Goal: Find specific page/section: Find specific page/section

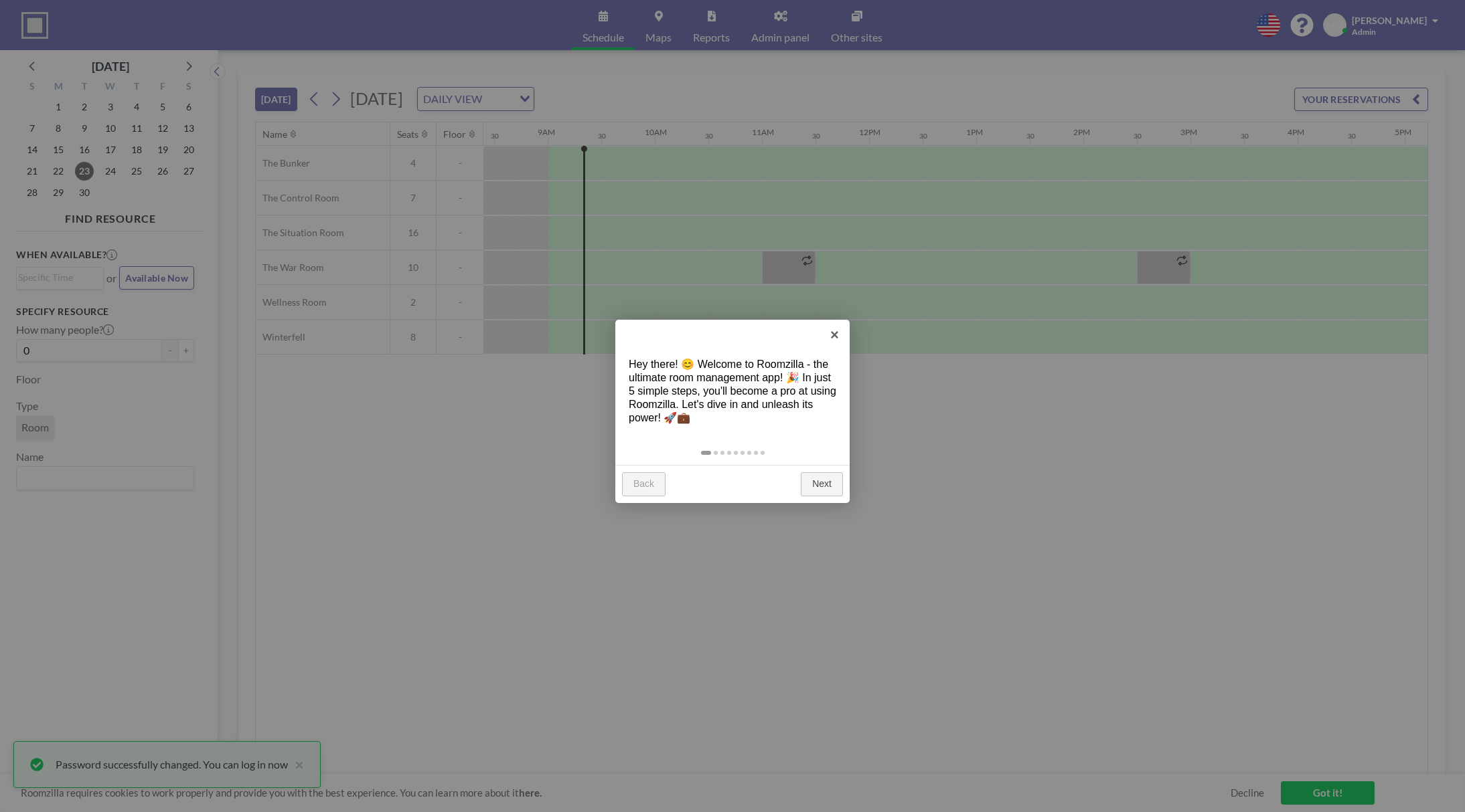
scroll to position [0, 910]
click at [458, 529] on div at bounding box center [732, 406] width 1465 height 812
click at [828, 488] on link "Next" at bounding box center [821, 484] width 42 height 24
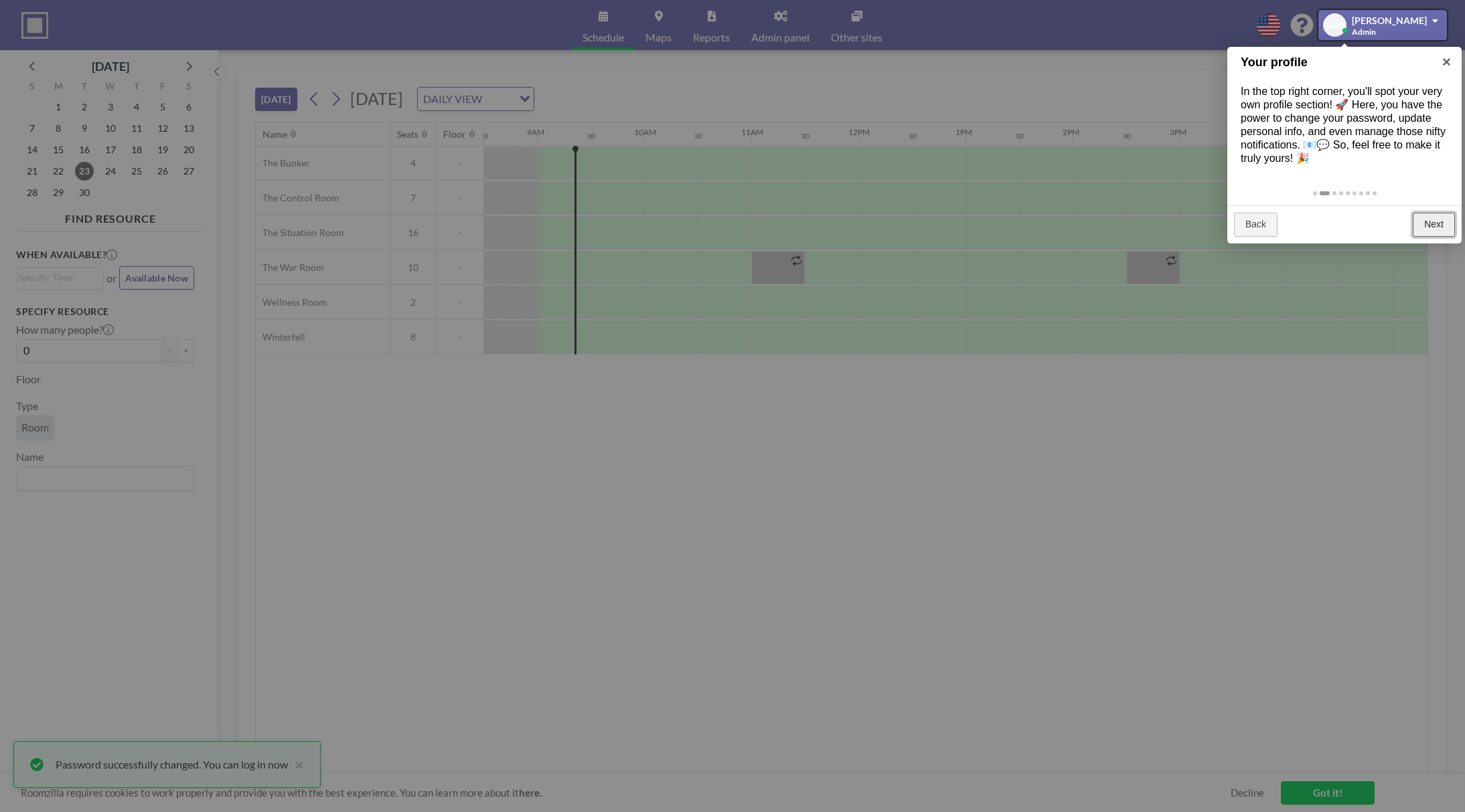
click at [1432, 227] on link "Next" at bounding box center [1433, 225] width 42 height 24
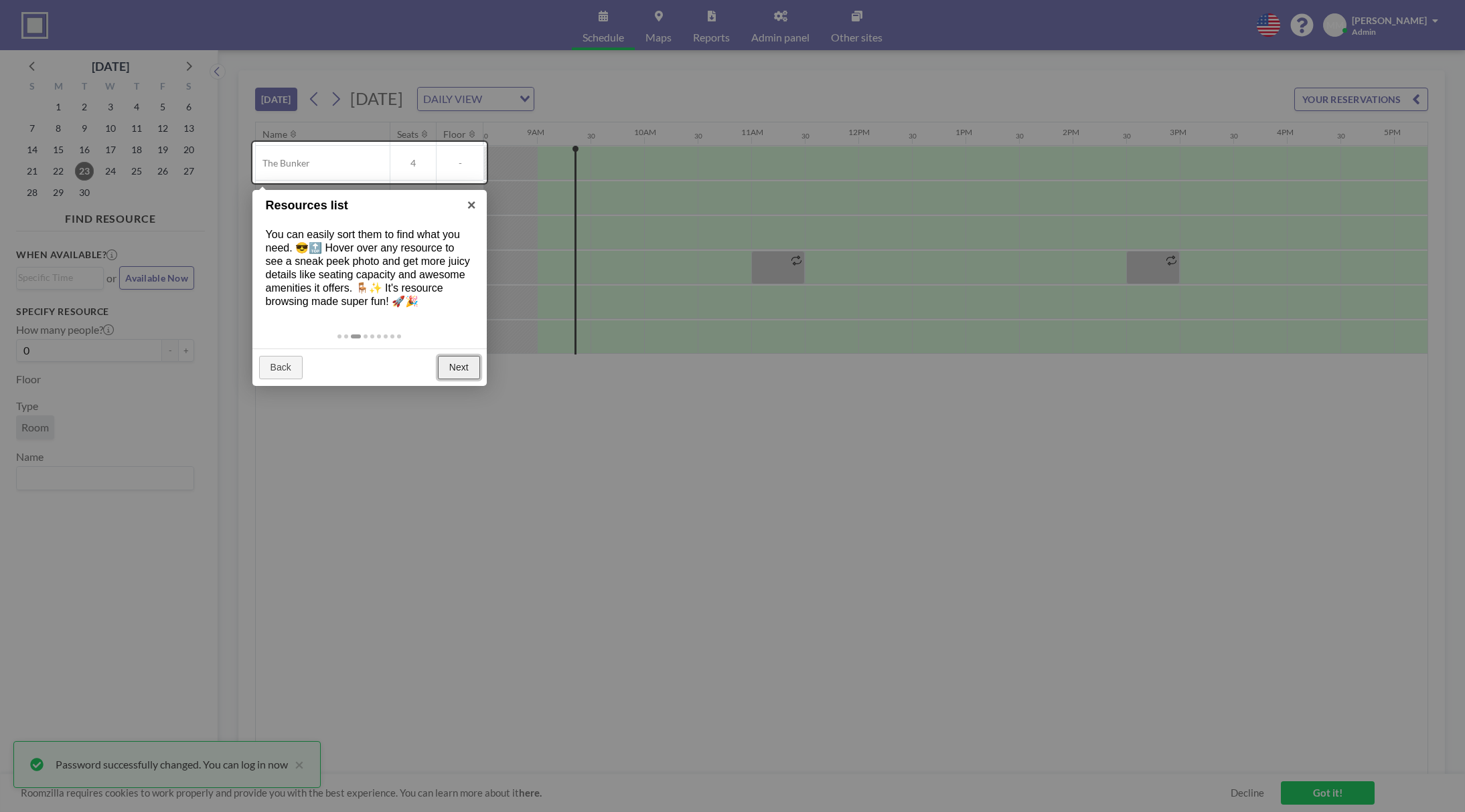
click at [465, 375] on link "Next" at bounding box center [458, 368] width 42 height 24
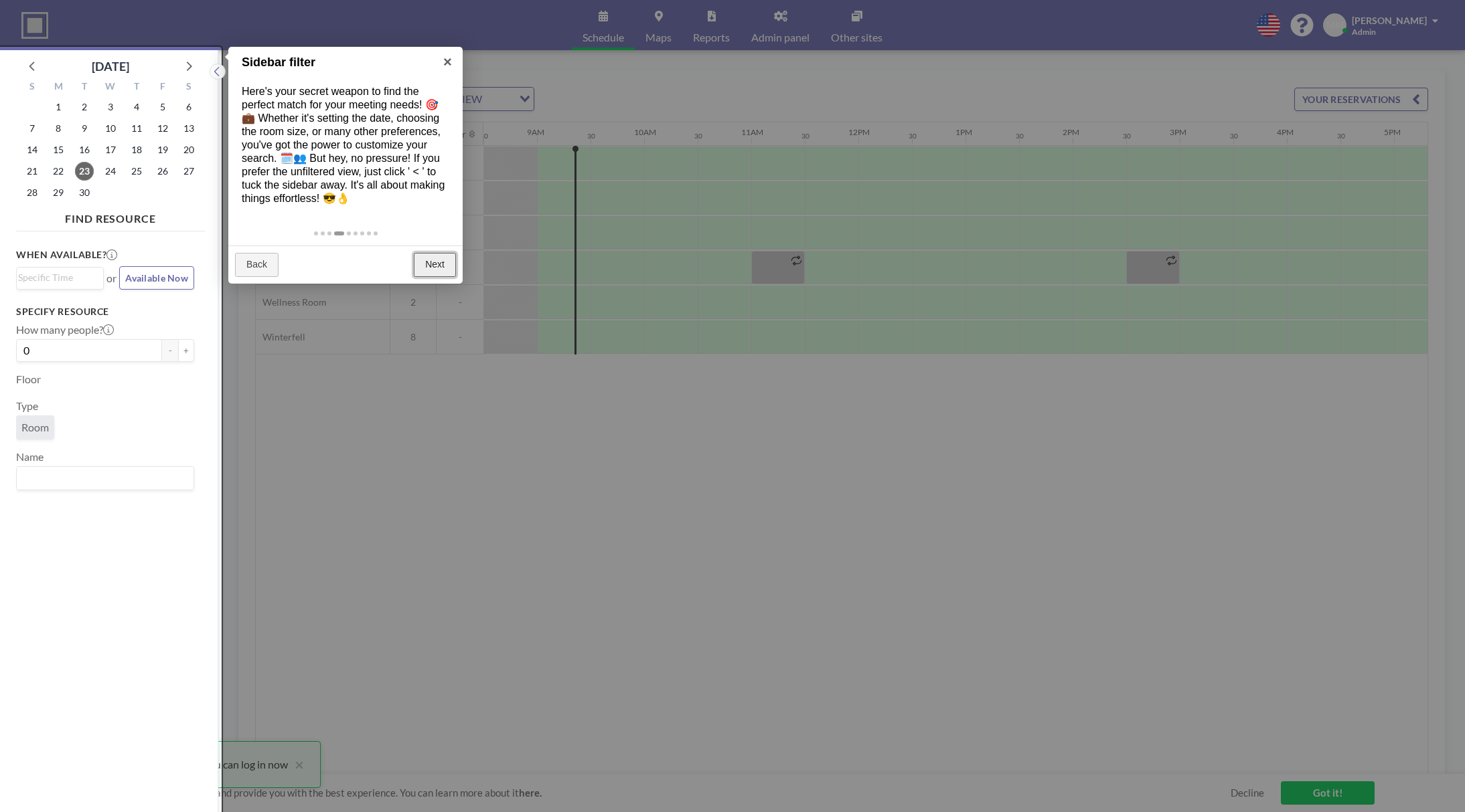
scroll to position [2, 0]
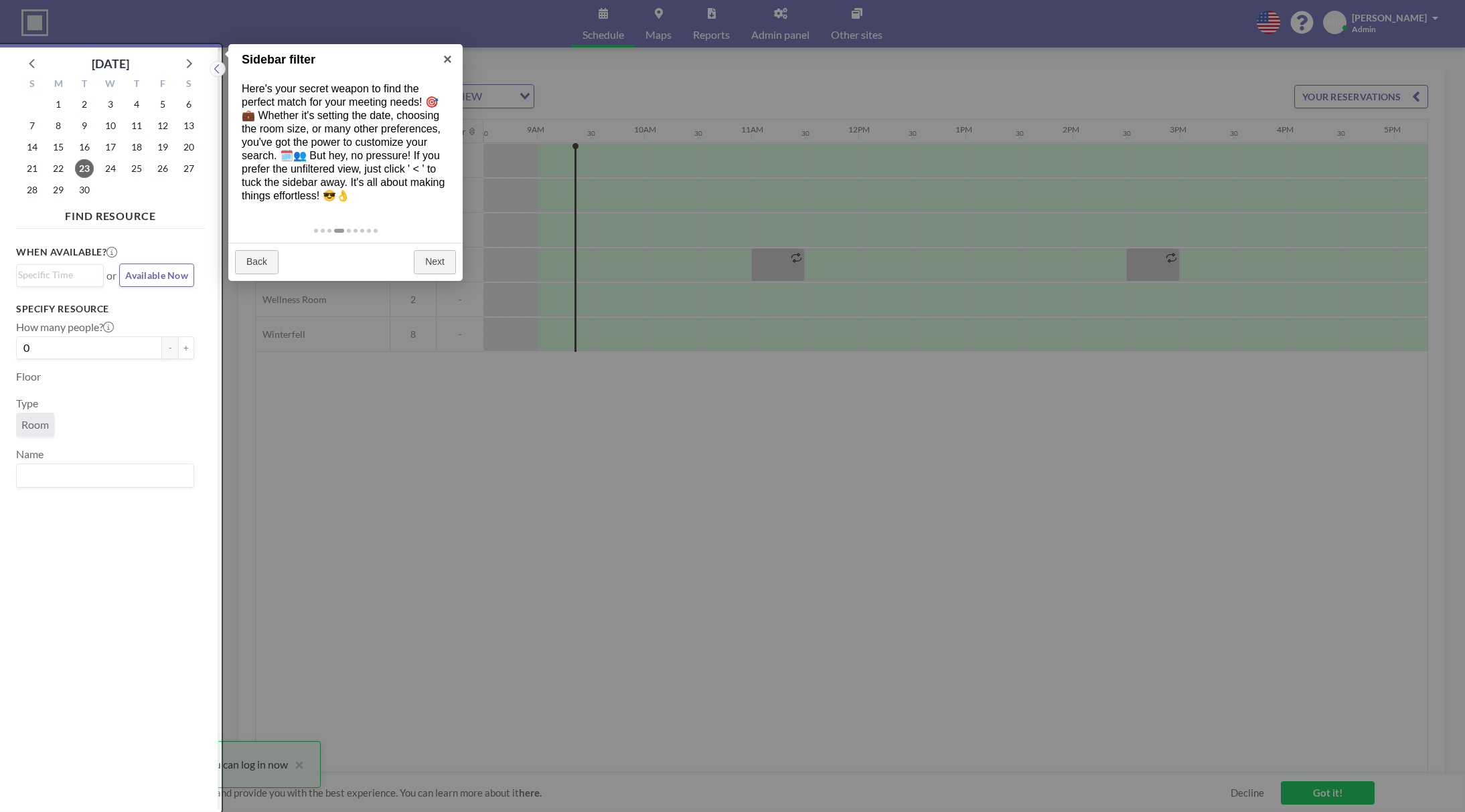
click at [444, 243] on div "Back Next" at bounding box center [345, 262] width 234 height 38
click at [437, 251] on link "Next" at bounding box center [434, 262] width 42 height 24
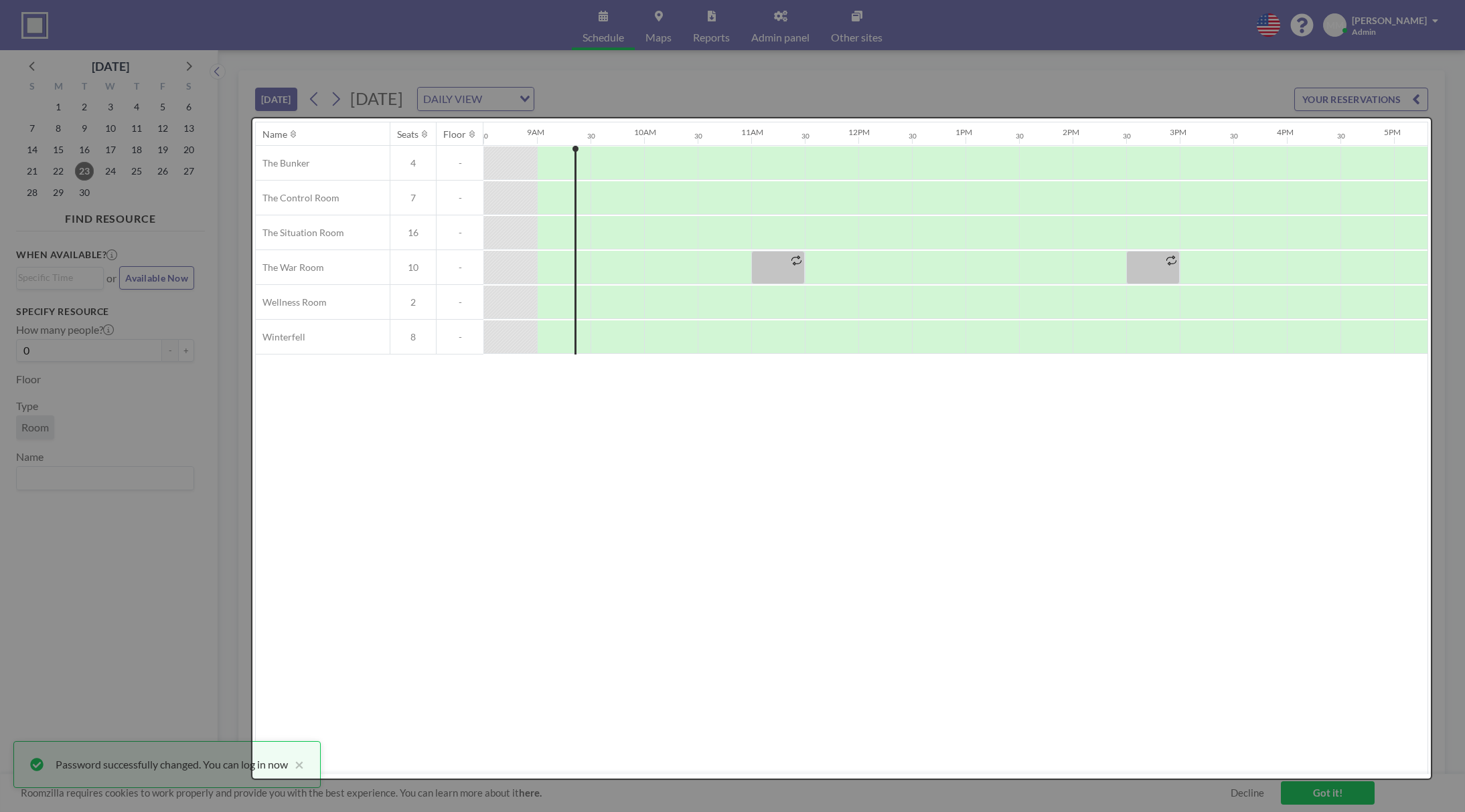
scroll to position [0, 0]
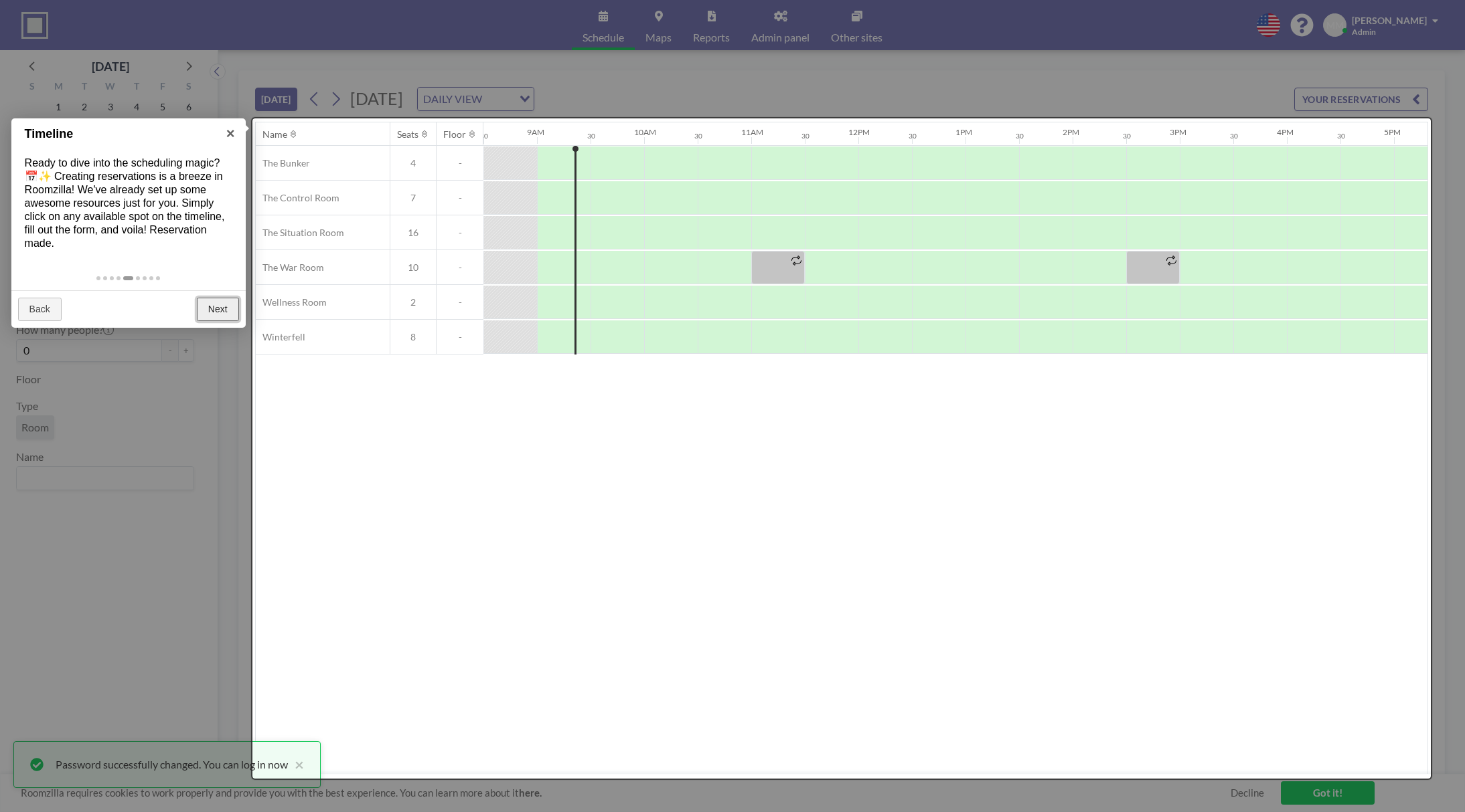
click at [213, 311] on link "Next" at bounding box center [217, 309] width 42 height 24
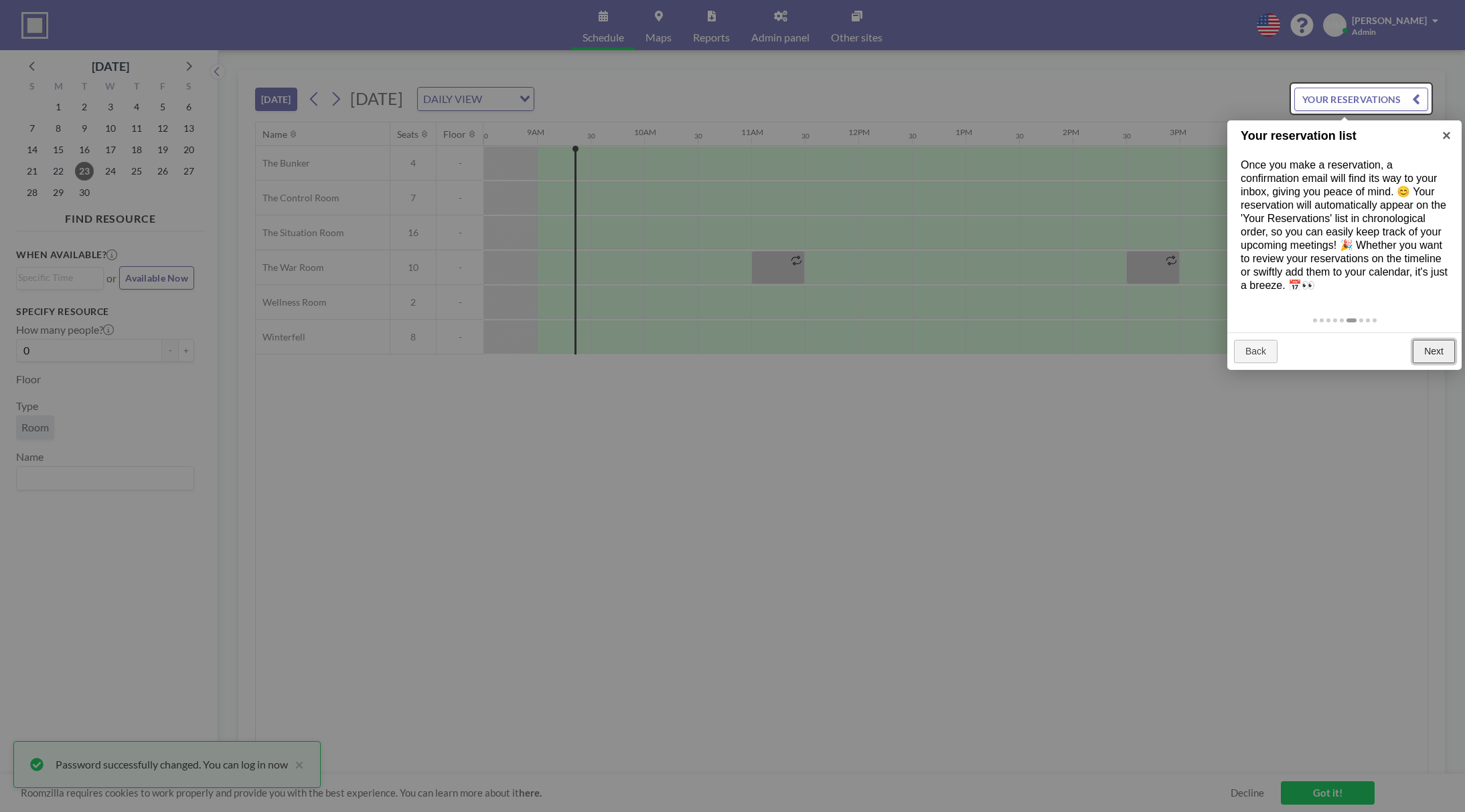
click at [1436, 346] on link "Next" at bounding box center [1433, 352] width 42 height 24
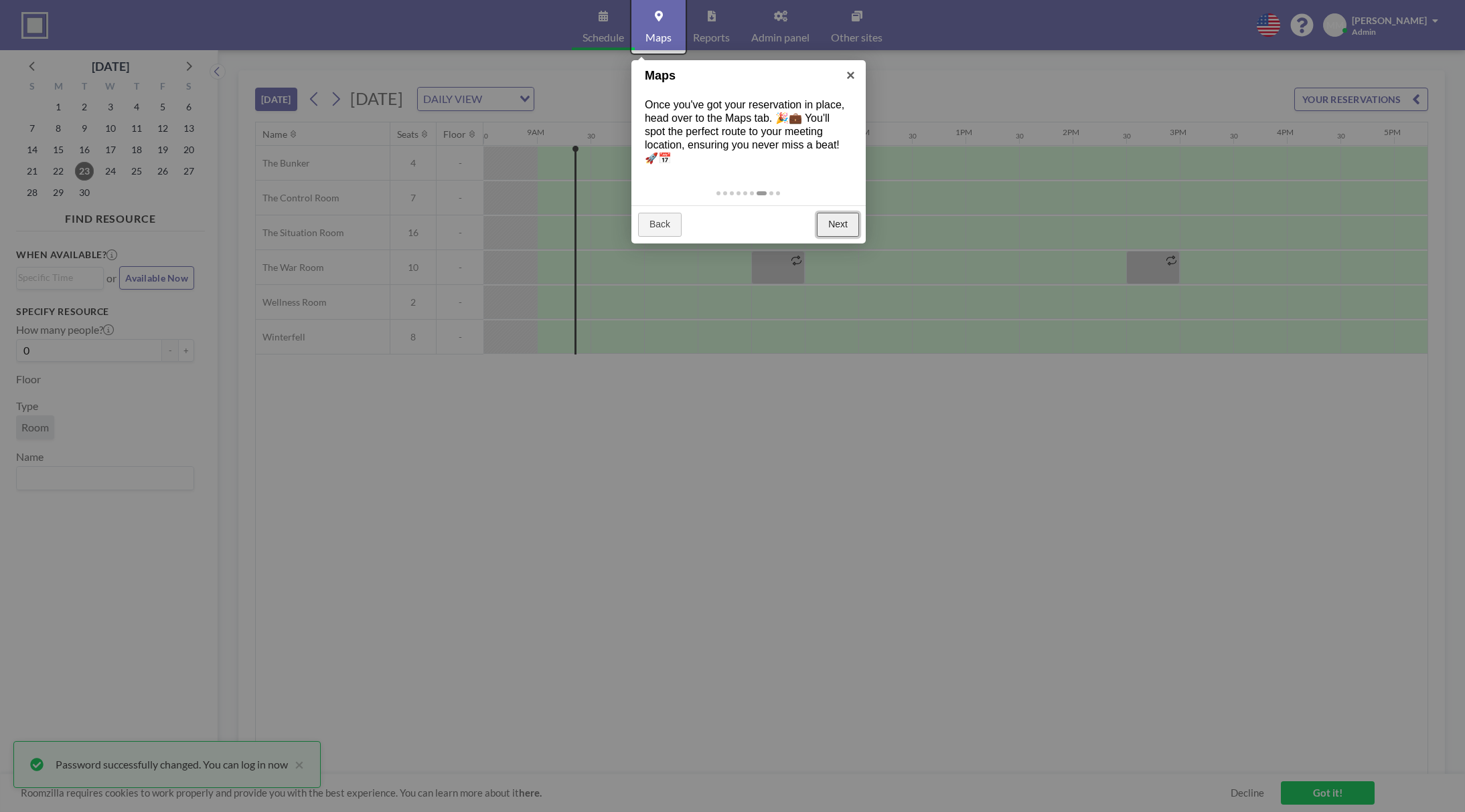
click at [836, 234] on link "Next" at bounding box center [837, 225] width 42 height 24
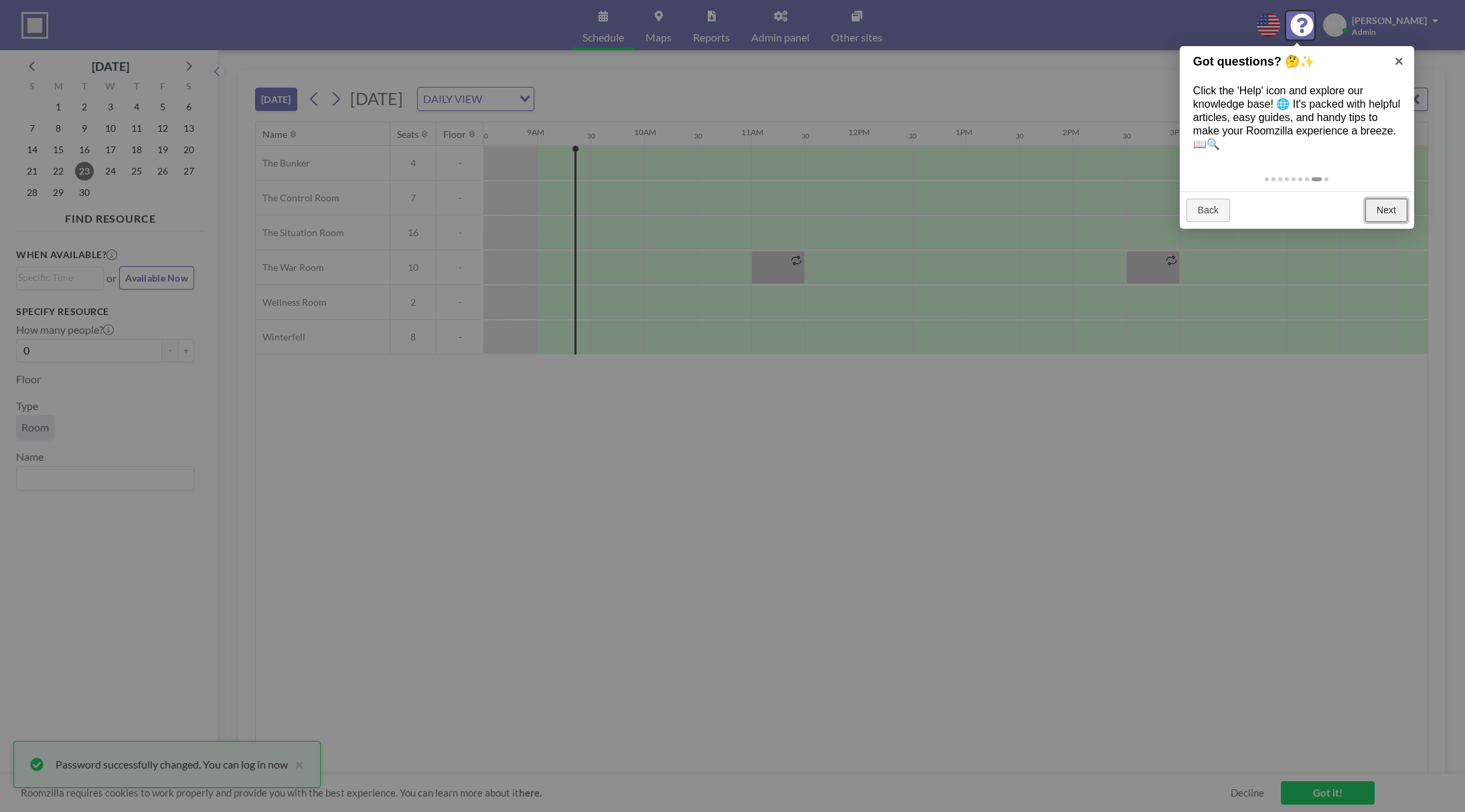
click at [1389, 201] on link "Next" at bounding box center [1385, 211] width 42 height 24
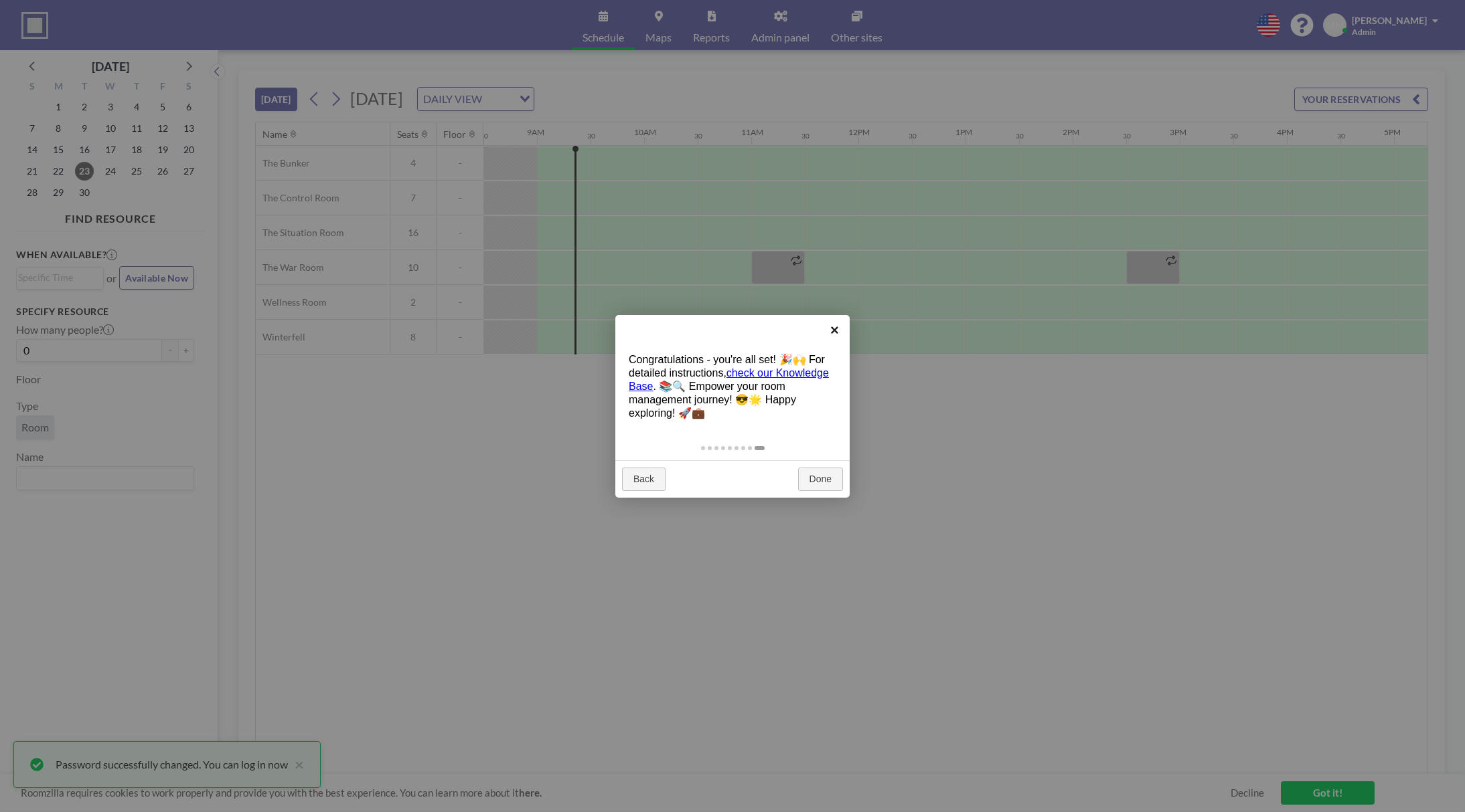
click at [833, 328] on link "×" at bounding box center [835, 330] width 30 height 30
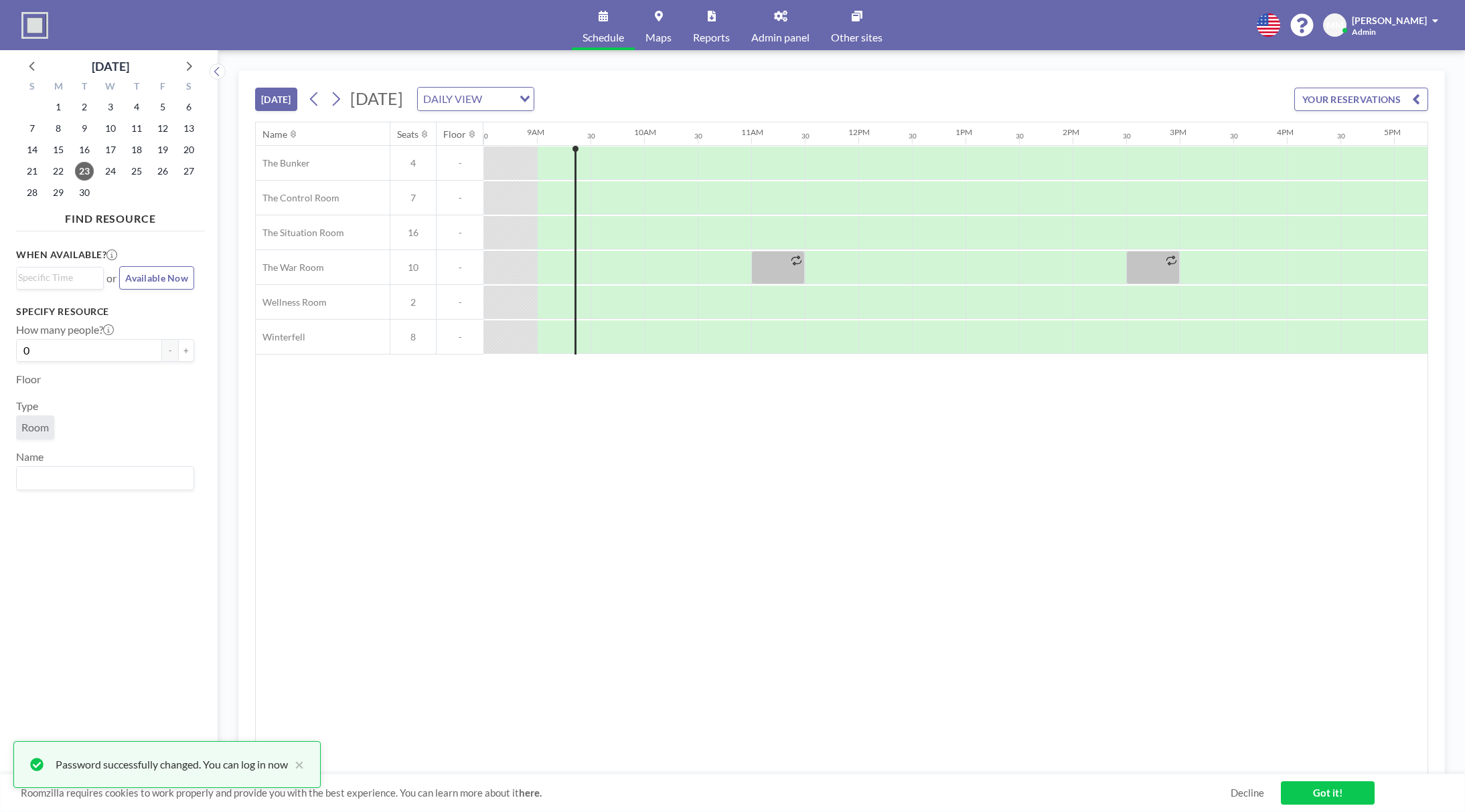
click at [453, 431] on div "Name Seats Floor 12AM 30 1AM 30 2AM 30 3AM 30 4AM 30 5AM 30 6AM 30 7AM 30 8AM 3…" at bounding box center [841, 449] width 1171 height 652
click at [641, 41] on link "Maps" at bounding box center [659, 25] width 48 height 50
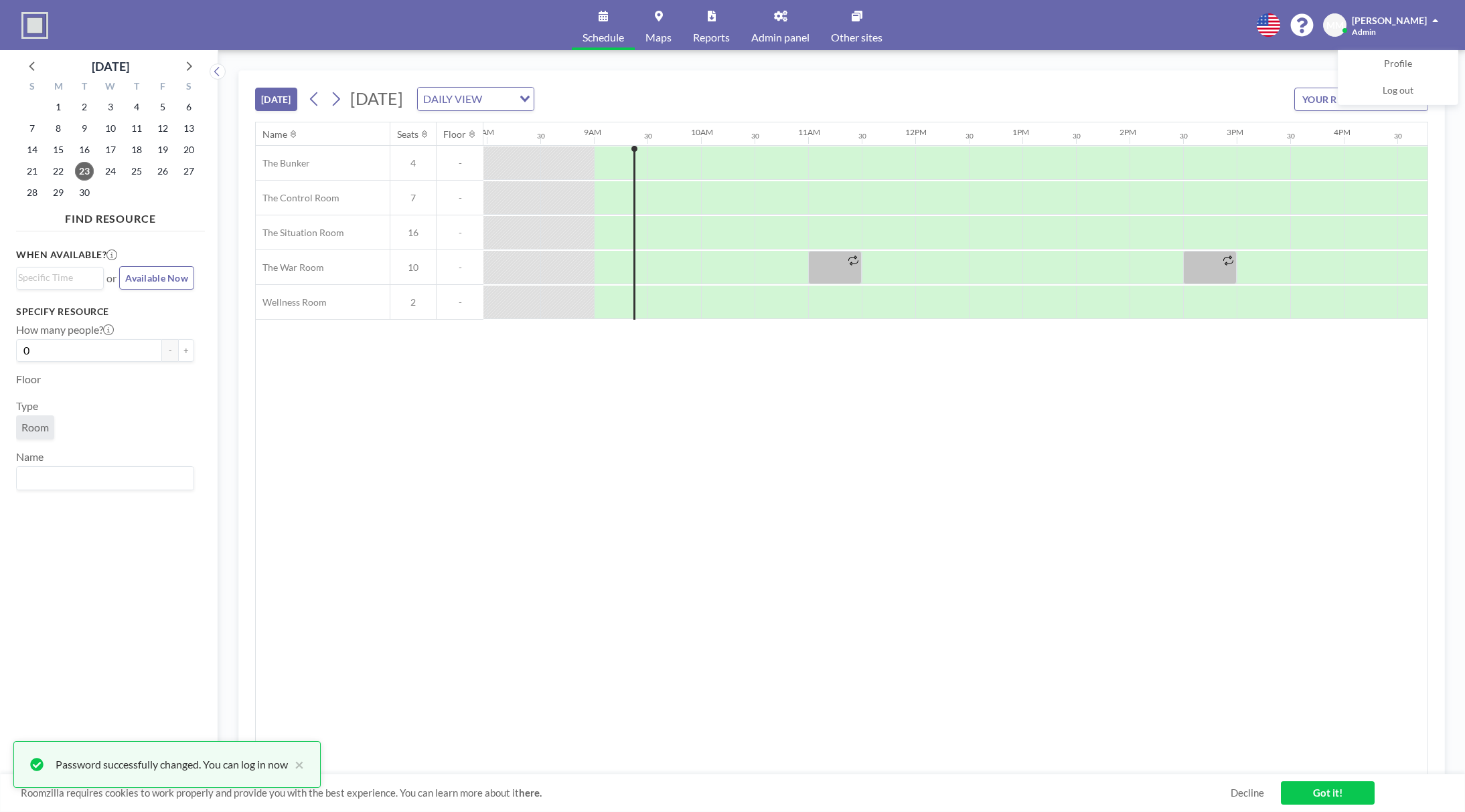
scroll to position [0, 910]
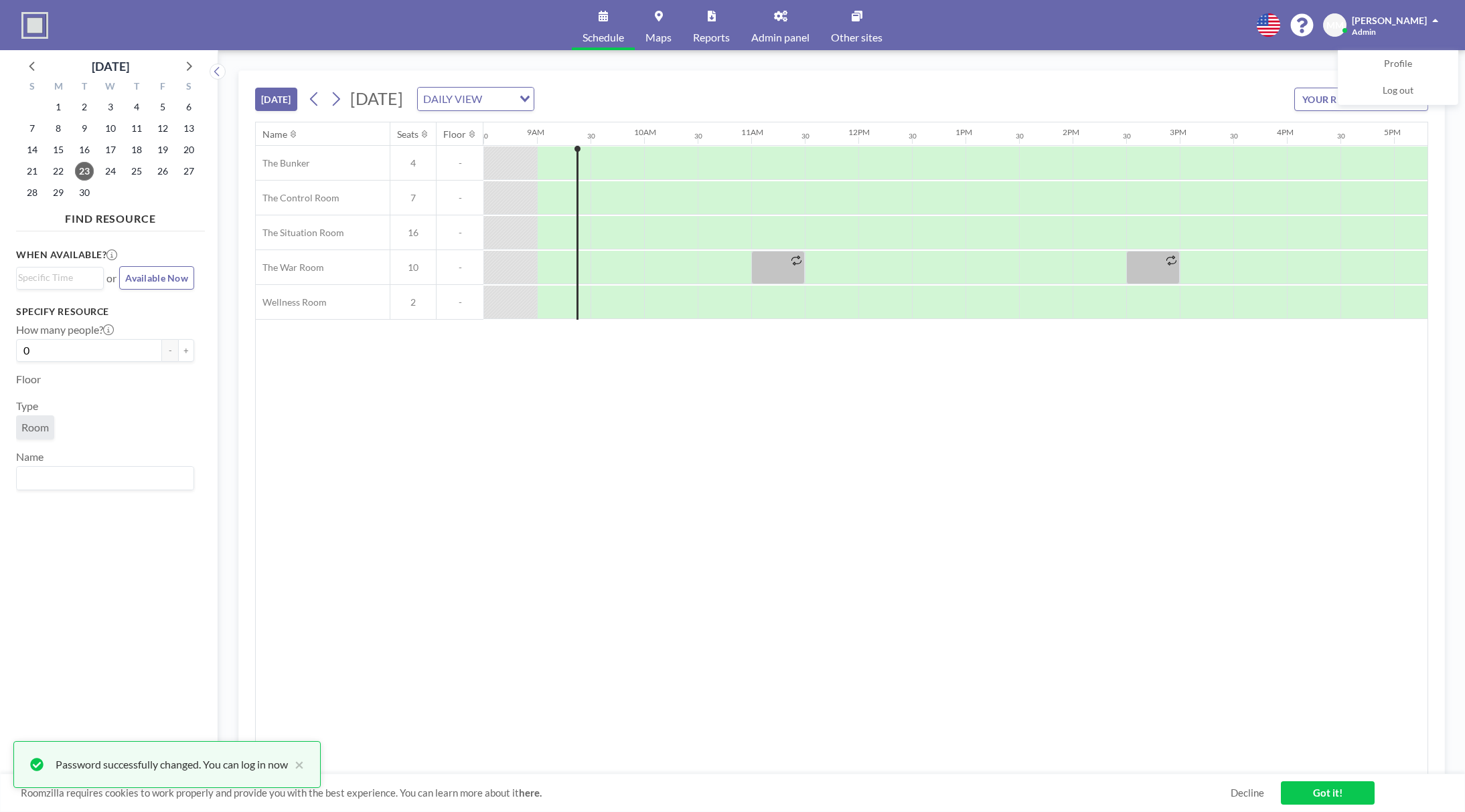
click at [668, 464] on div "Name Seats Floor 12AM 30 1AM 30 2AM 30 3AM 30 4AM 30 5AM 30 6AM 30 7AM 30 8AM 3…" at bounding box center [841, 449] width 1171 height 652
click at [778, 40] on span "Admin panel" at bounding box center [780, 37] width 58 height 10
